Goal: Task Accomplishment & Management: Understand process/instructions

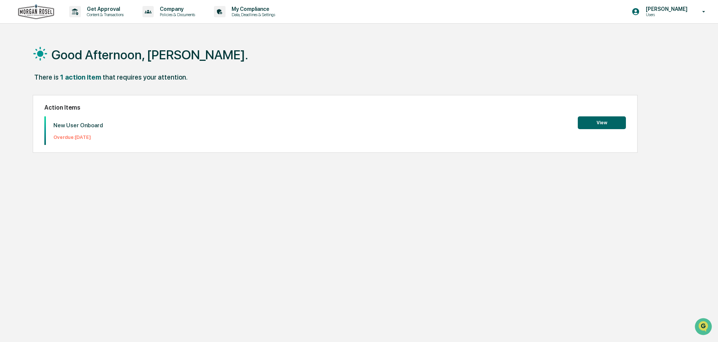
click at [604, 121] on button "View" at bounding box center [602, 123] width 48 height 13
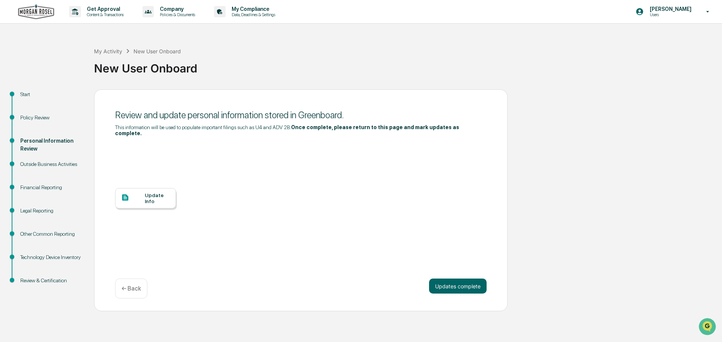
click at [161, 192] on div "Update Info" at bounding box center [157, 198] width 25 height 12
click at [516, 61] on div "New User Onboard" at bounding box center [406, 66] width 624 height 20
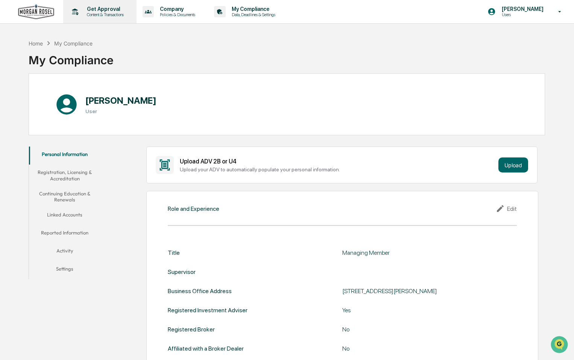
click at [109, 9] on p "Get Approval" at bounding box center [104, 9] width 47 height 6
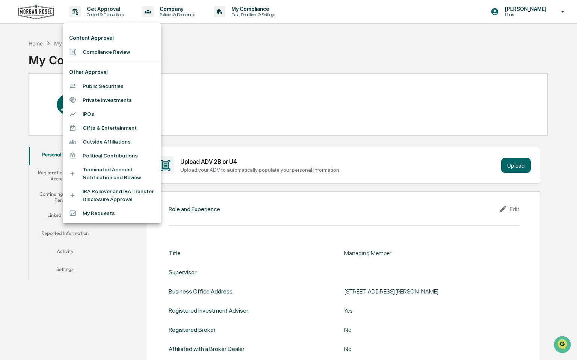
click at [203, 46] on div at bounding box center [288, 180] width 577 height 360
